Goal: Task Accomplishment & Management: Manage account settings

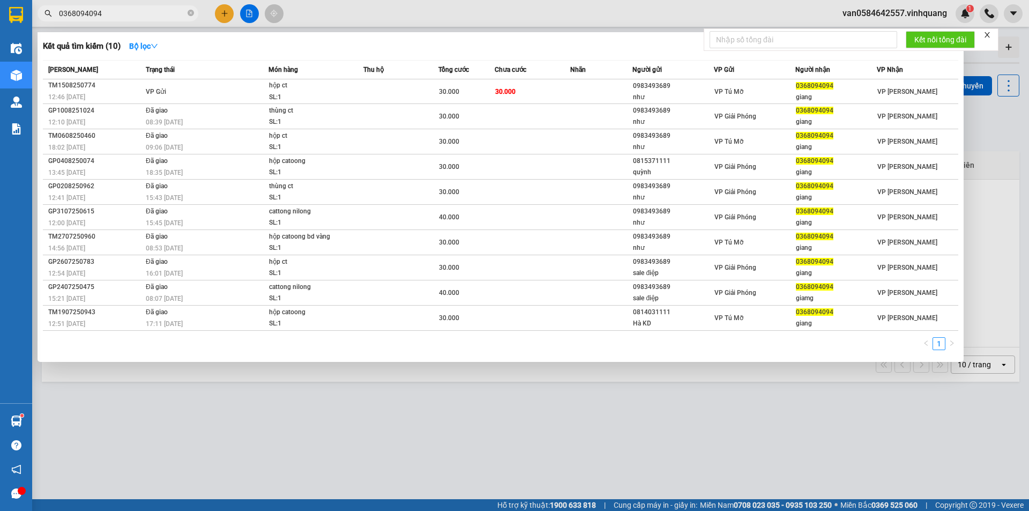
click at [983, 11] on div at bounding box center [514, 255] width 1029 height 511
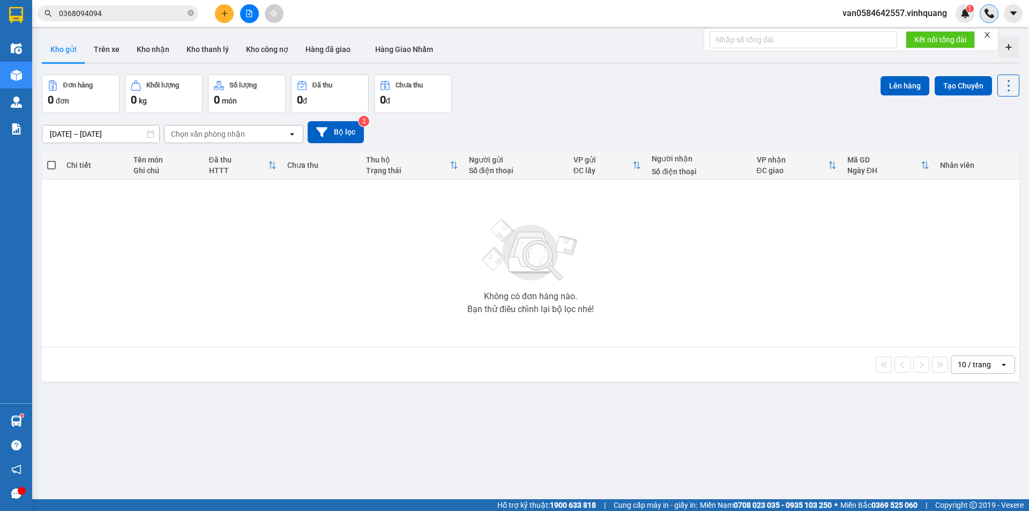
click at [995, 16] on div at bounding box center [989, 13] width 19 height 19
click at [987, 13] on img at bounding box center [989, 14] width 10 height 10
click at [936, 17] on span "van0584642557.vinhquang" at bounding box center [895, 12] width 122 height 13
click at [877, 34] on span "Đăng xuất" at bounding box center [900, 33] width 98 height 12
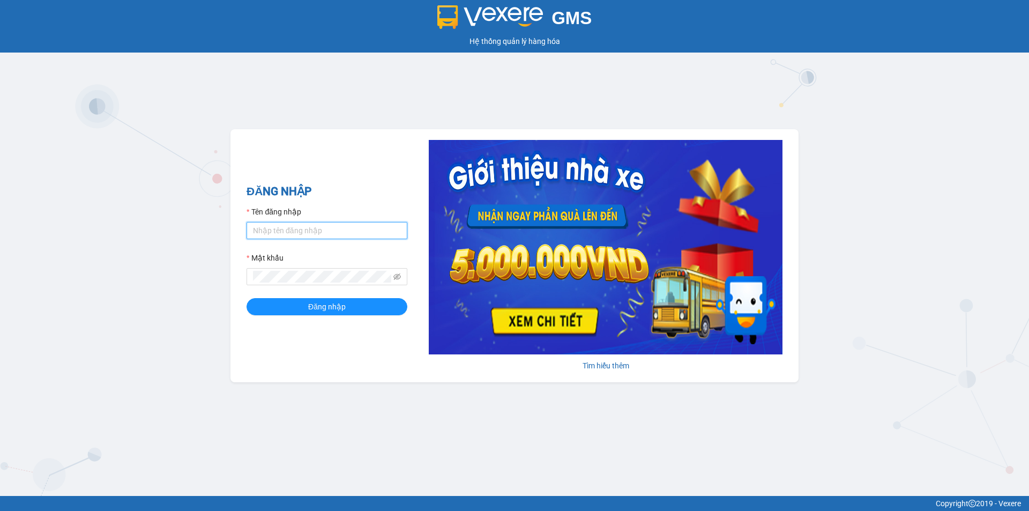
click at [360, 229] on input "Tên đăng nhập" at bounding box center [327, 230] width 161 height 17
type input "quy0946071983.vinhquang"
click at [395, 273] on icon "eye-invisible" at bounding box center [397, 277] width 8 height 8
click at [357, 302] on button "Đăng nhập" at bounding box center [327, 306] width 161 height 17
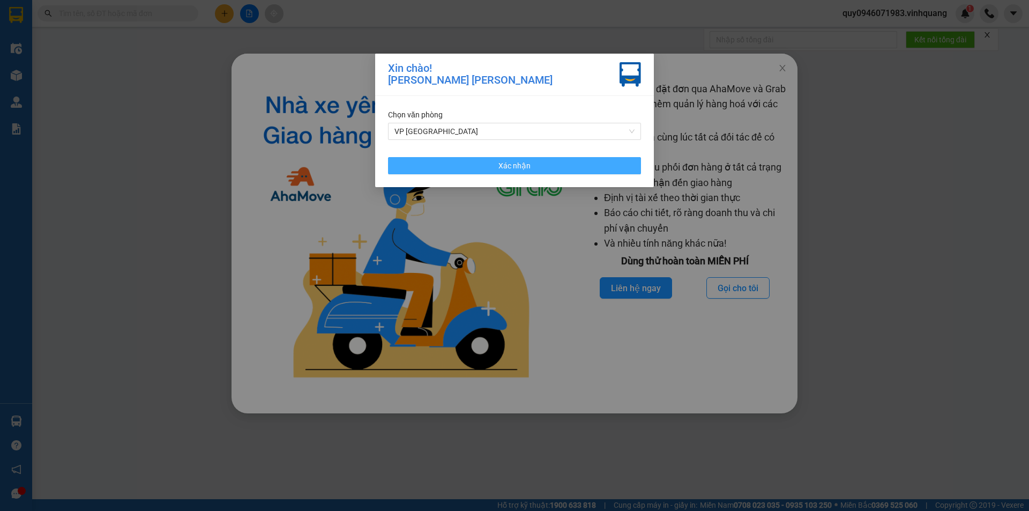
click at [588, 167] on button "Xác nhận" at bounding box center [514, 165] width 253 height 17
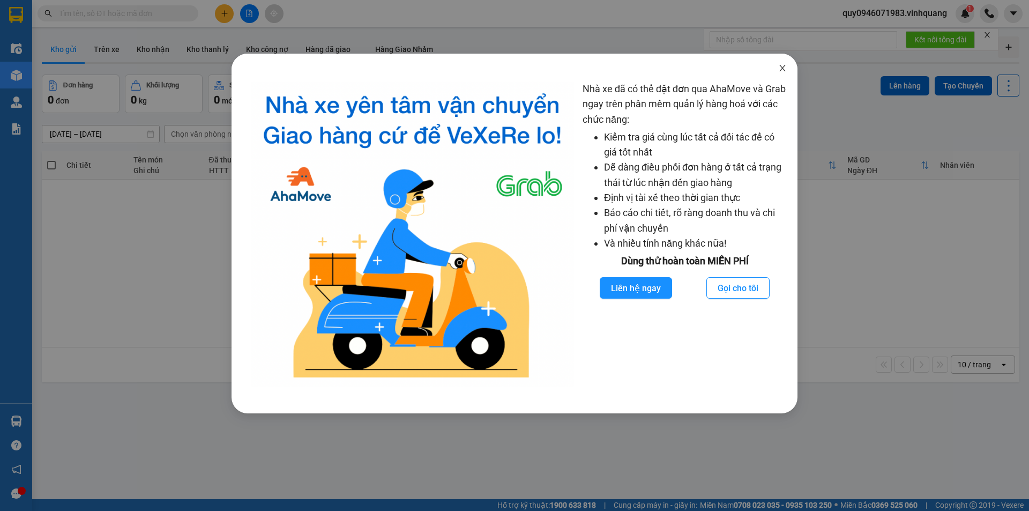
click at [781, 69] on icon "close" at bounding box center [782, 68] width 9 height 9
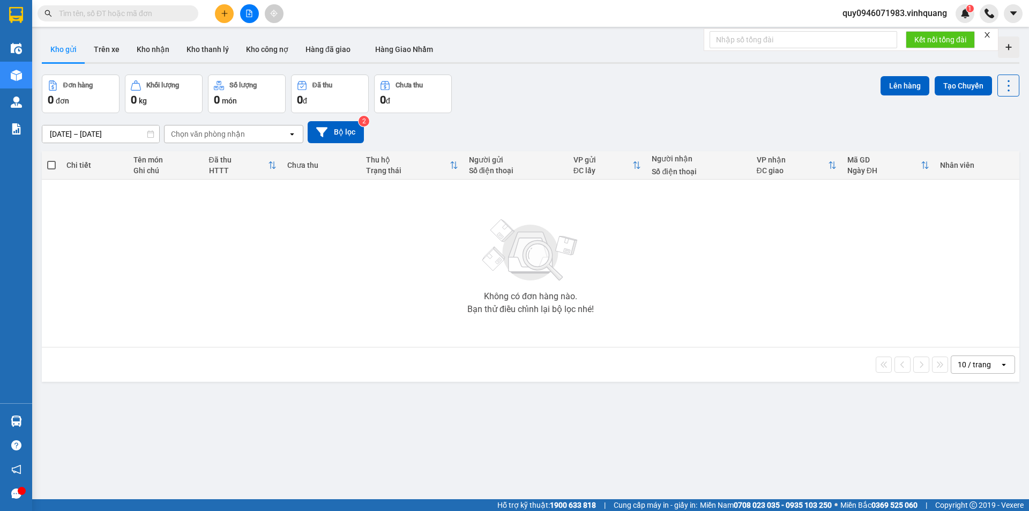
click at [158, 11] on input "text" at bounding box center [122, 14] width 126 height 12
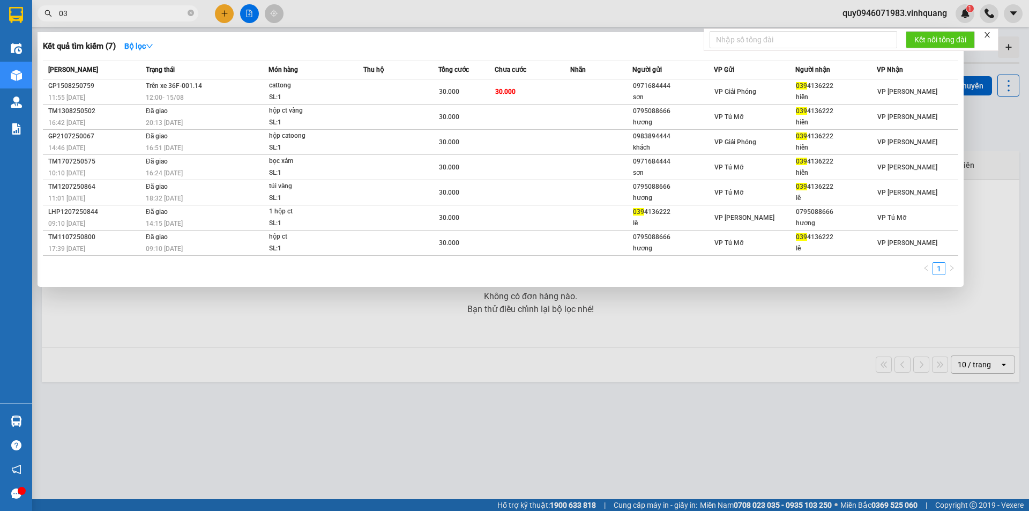
type input "0"
